Goal: Task Accomplishment & Management: Use online tool/utility

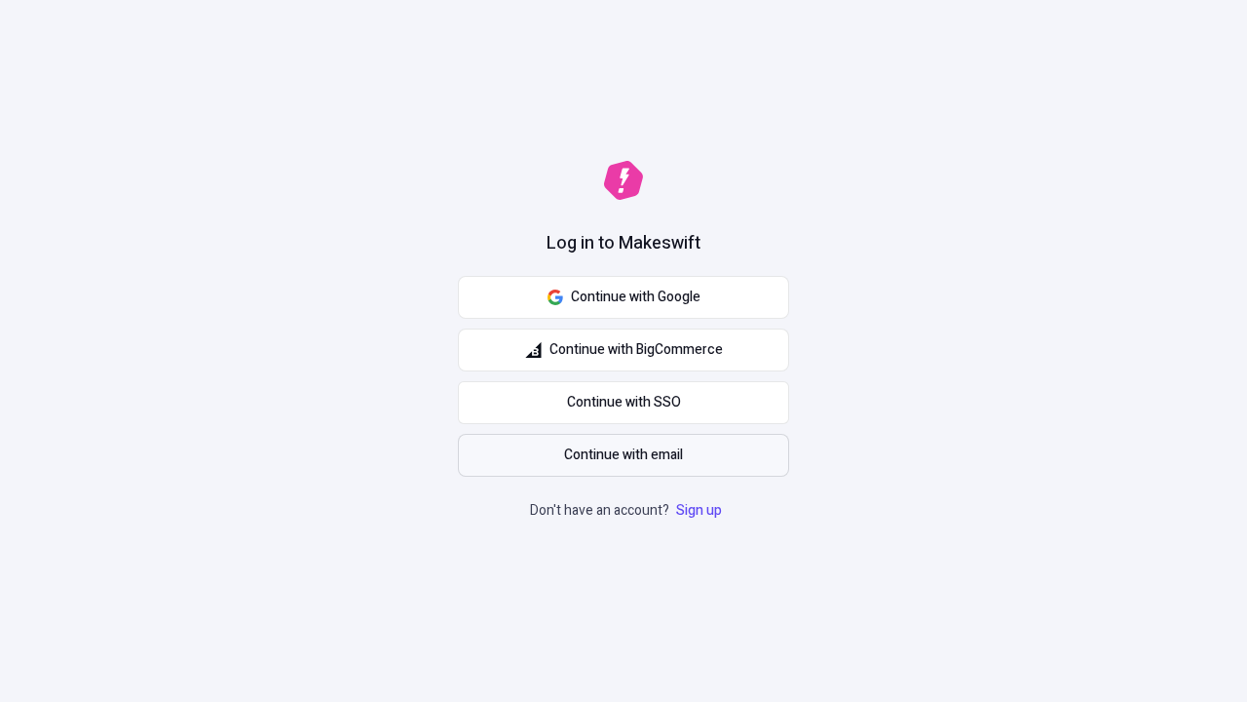
click at [624, 455] on span "Continue with email" at bounding box center [623, 454] width 119 height 21
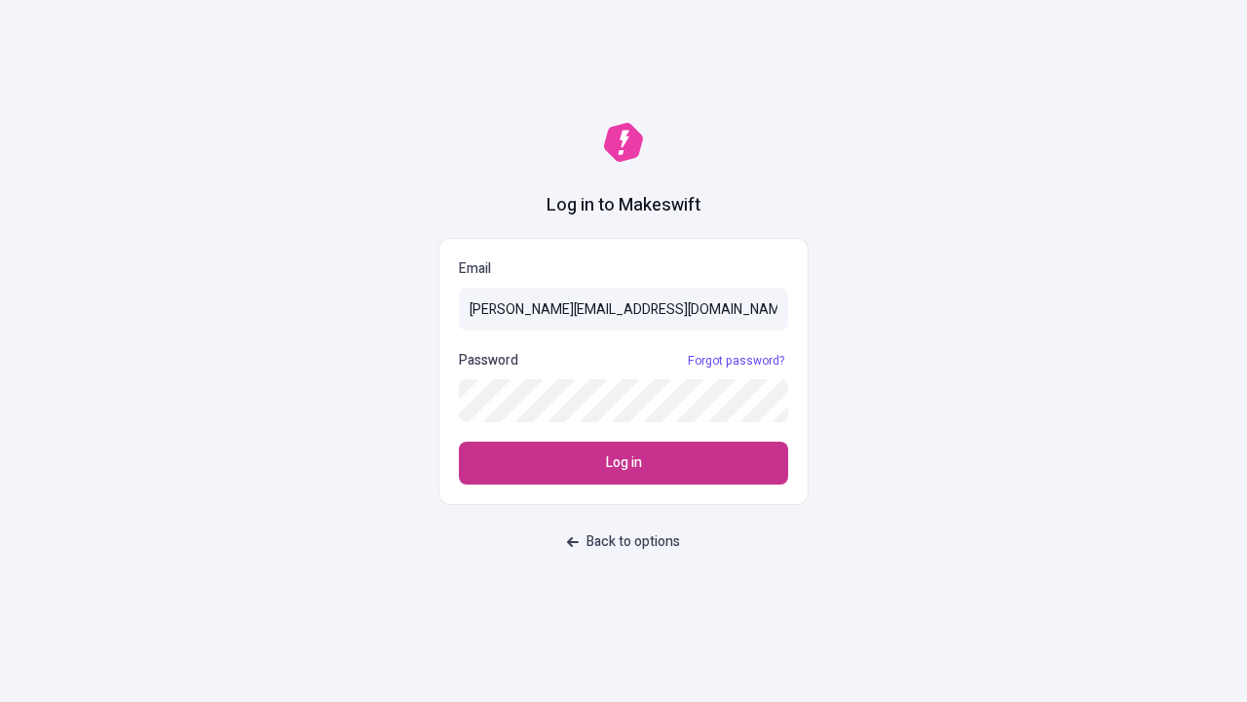
click at [624, 463] on span "Log in" at bounding box center [624, 462] width 36 height 21
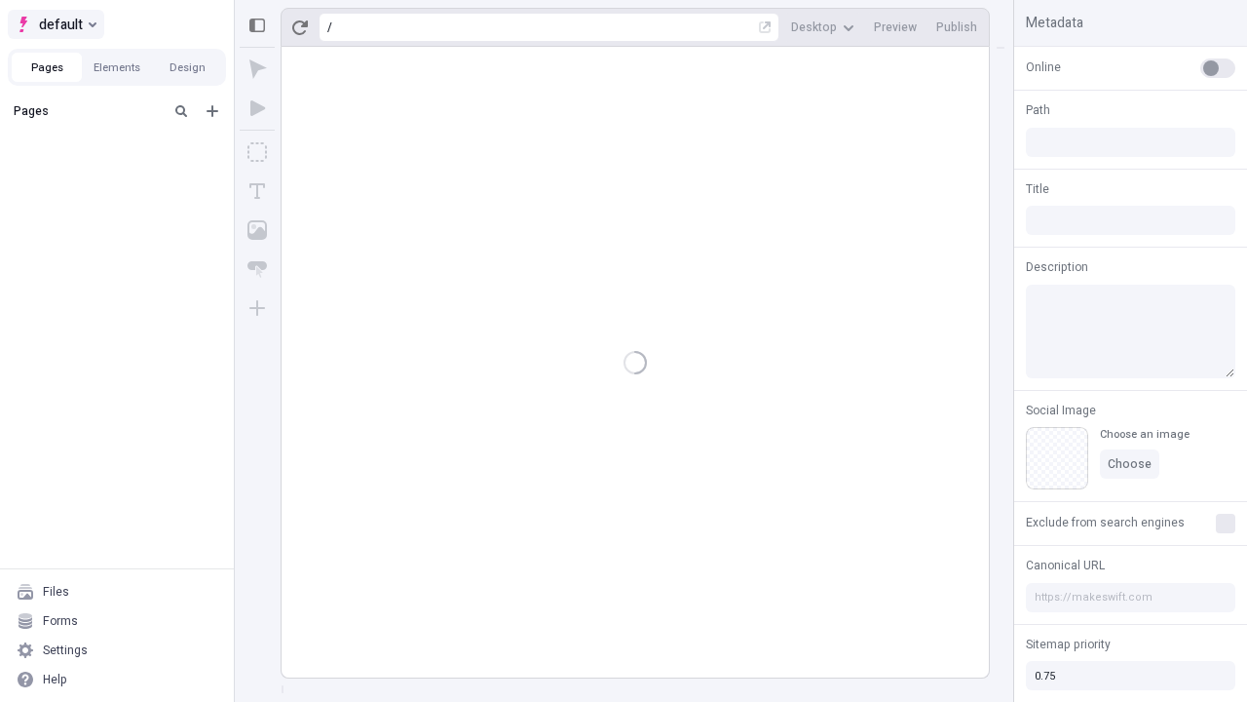
click at [55, 24] on span "default" at bounding box center [61, 24] width 44 height 23
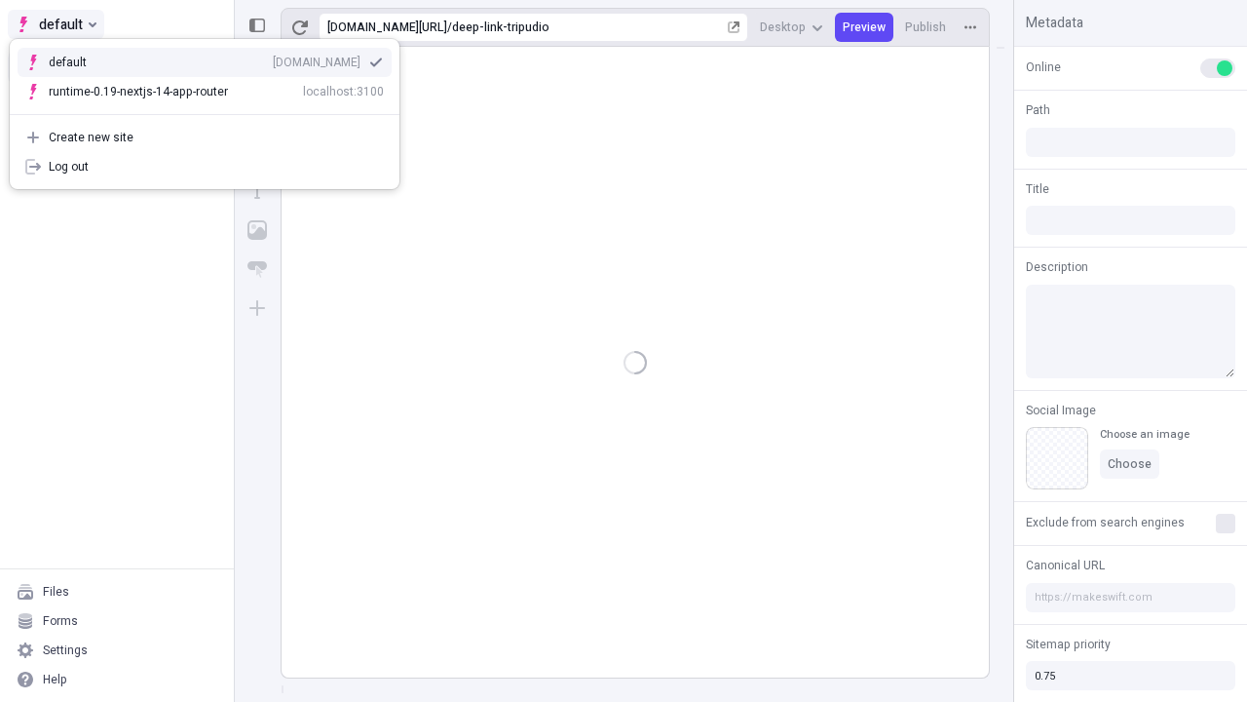
type input "/deep-link-tripudio"
click at [273, 58] on div "[DOMAIN_NAME]" at bounding box center [317, 63] width 88 height 16
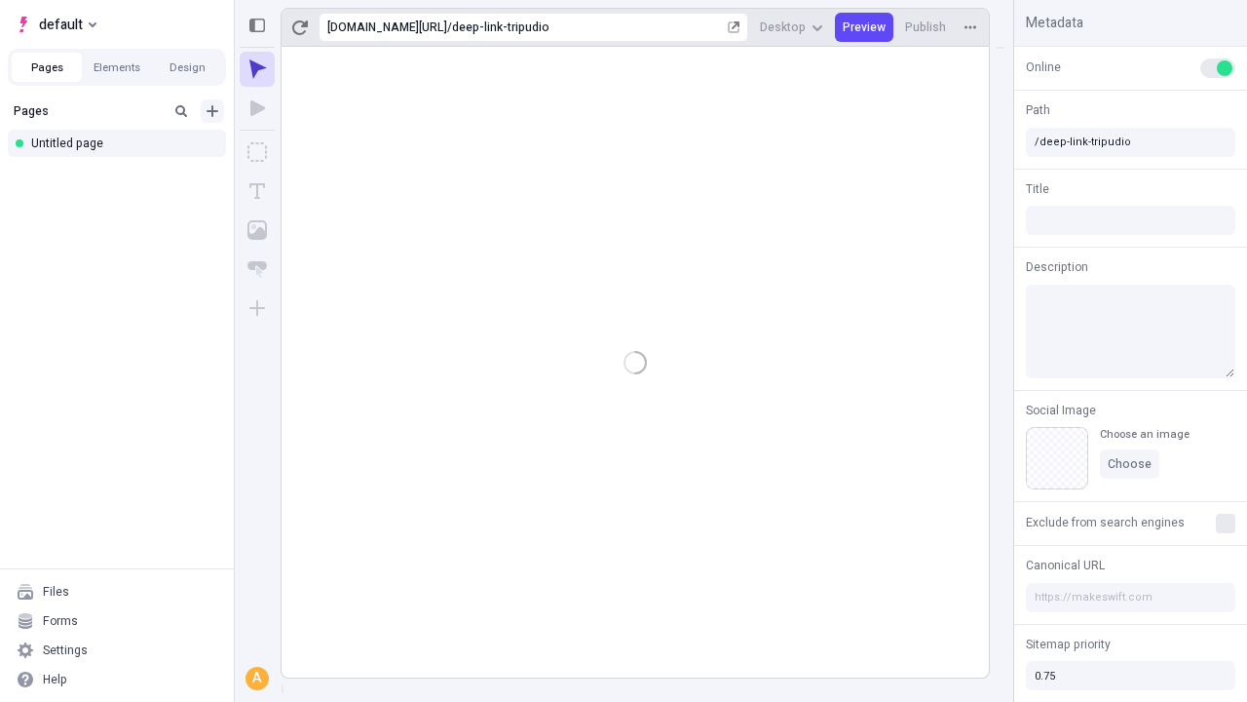
click at [212, 111] on icon "Add new" at bounding box center [213, 111] width 12 height 12
click at [123, 174] on div "Blank page" at bounding box center [122, 174] width 187 height 29
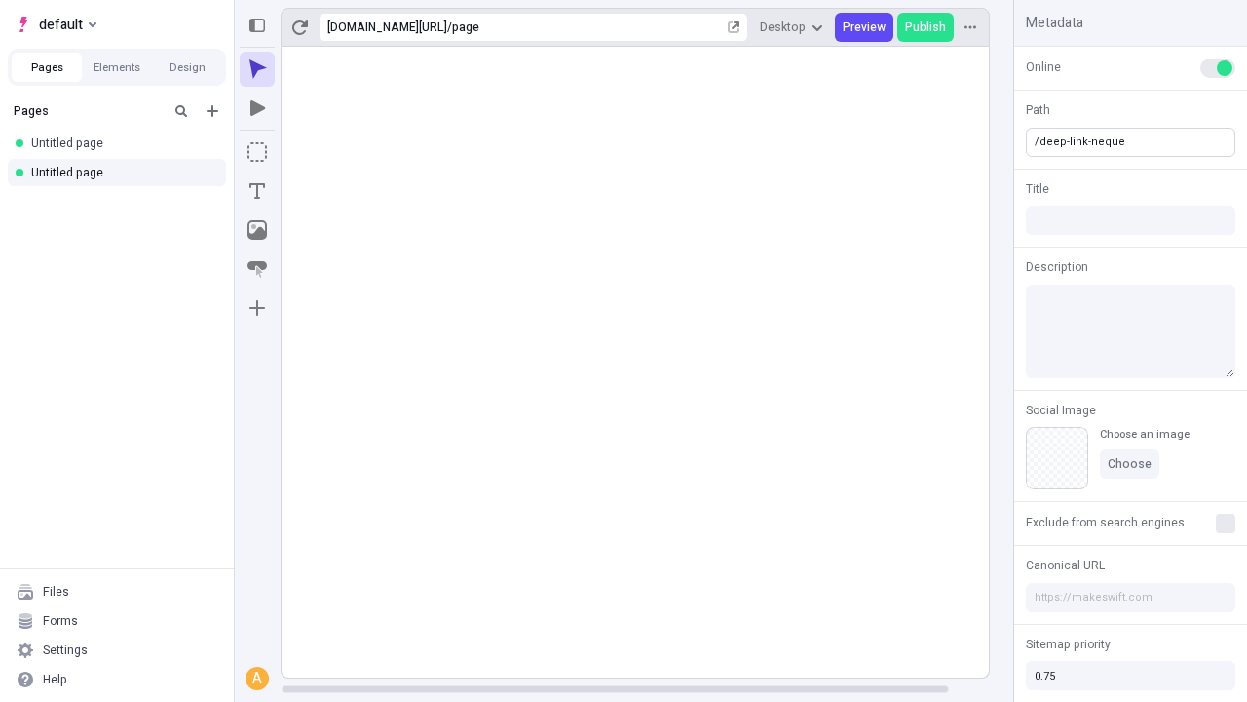
type input "/deep-link-neque"
click at [212, 111] on icon "Add new" at bounding box center [213, 111] width 12 height 12
click at [123, 174] on div "Blank page" at bounding box center [122, 174] width 187 height 29
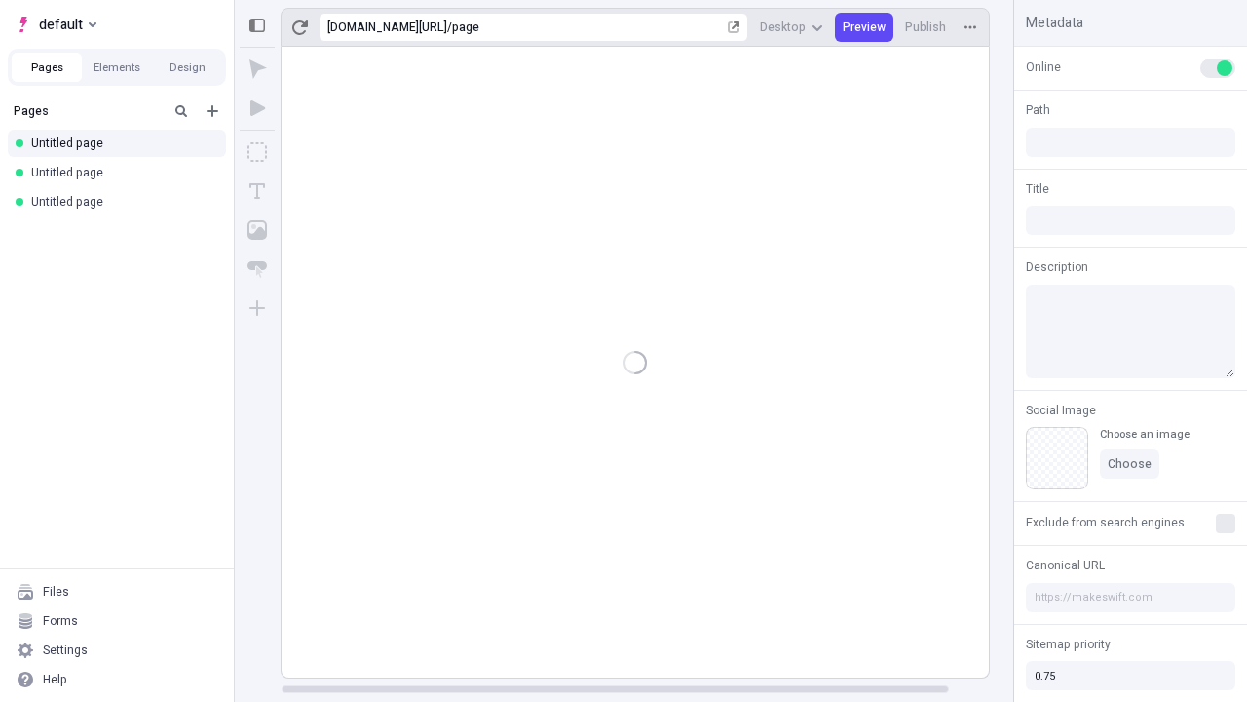
type input "/page"
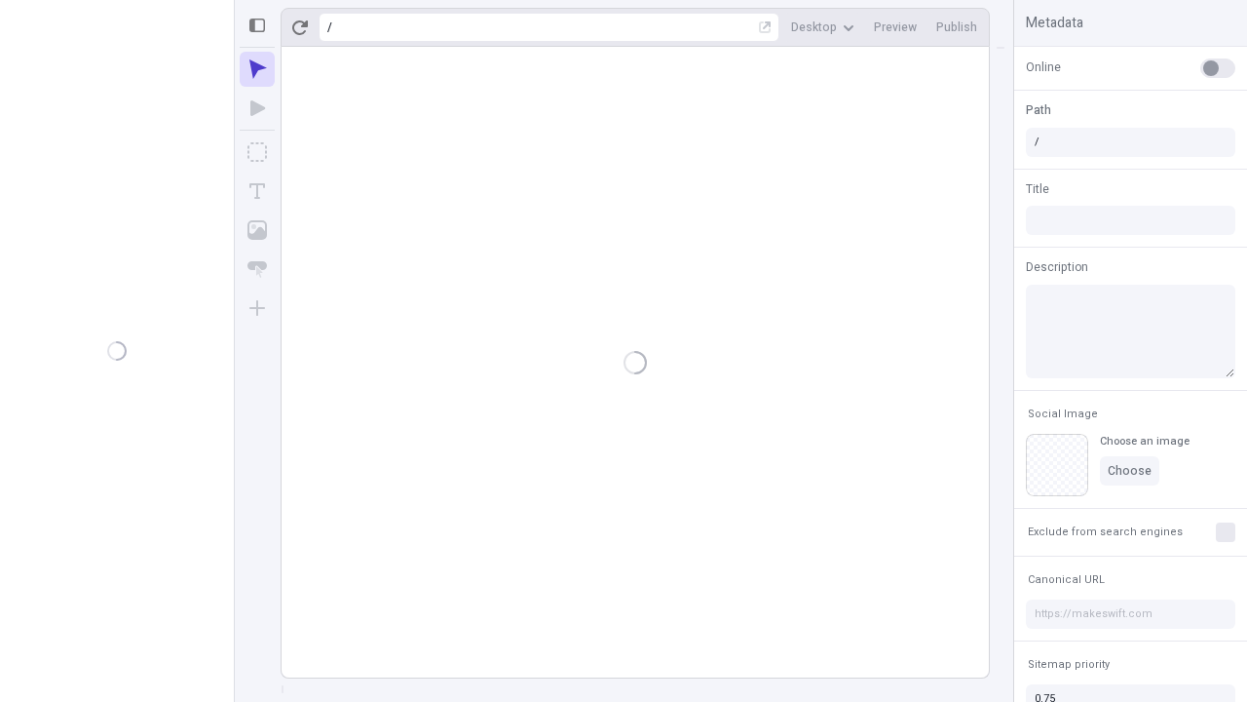
type input "/deep-link-neque"
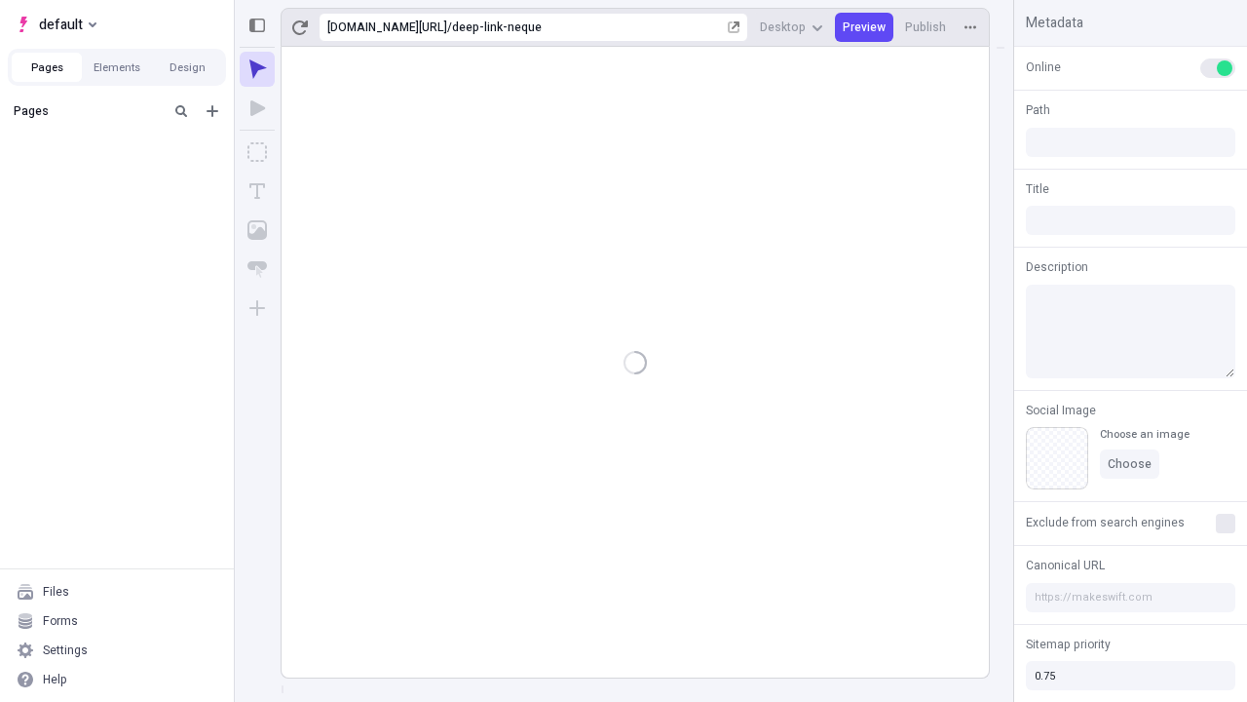
type input "/deep-link-neque"
